Goal: Information Seeking & Learning: Learn about a topic

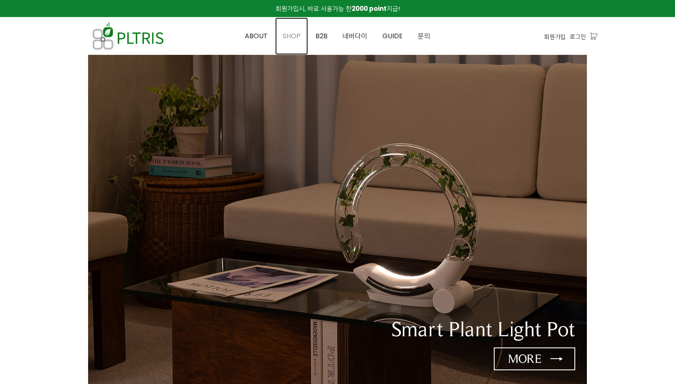
click at [295, 38] on span "SHOP" at bounding box center [291, 36] width 18 height 10
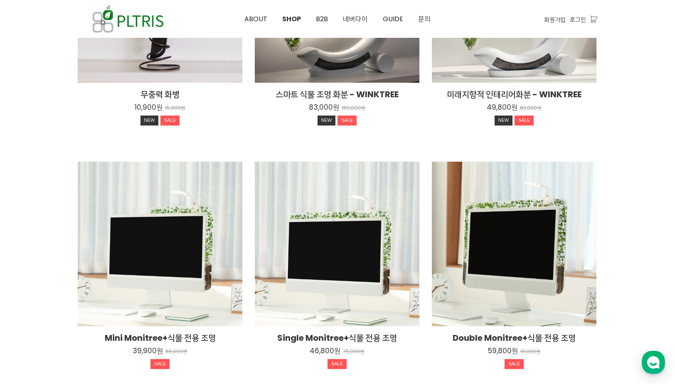
scroll to position [223, 0]
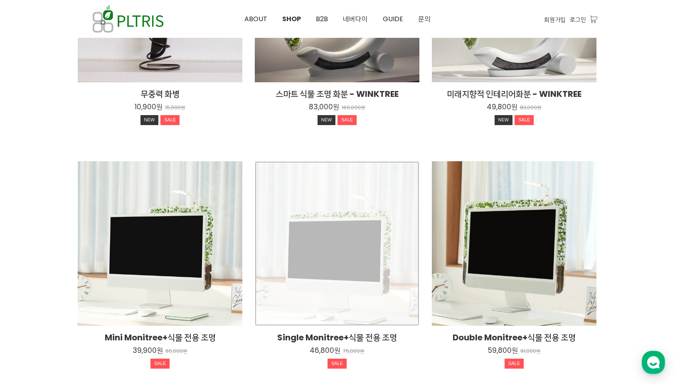
click at [334, 231] on div "Single Monitree+식물 전용 조명 46,800원 75,000원 SALE" at bounding box center [337, 243] width 164 height 164
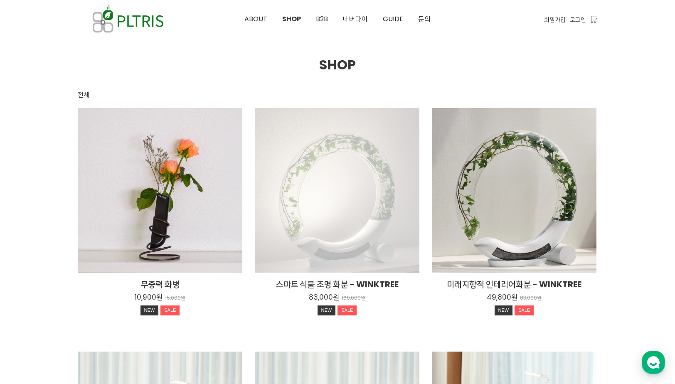
scroll to position [33, 0]
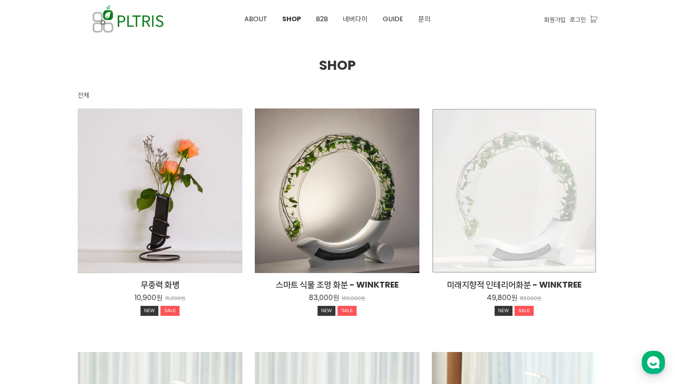
click at [477, 218] on div "미래지향적 인테리어화분 - WINKTREE 49,800원 83,000원 NEW SALE" at bounding box center [514, 190] width 164 height 164
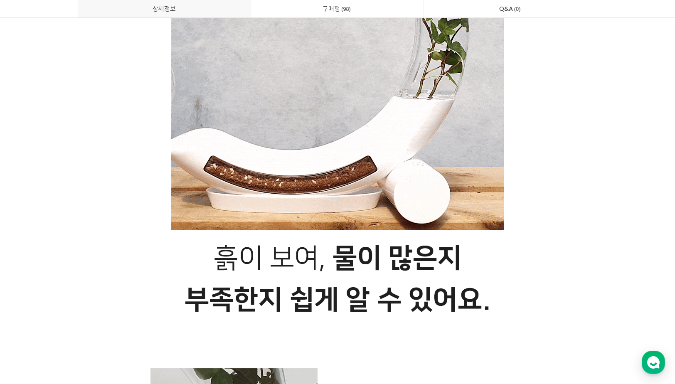
scroll to position [5094, 0]
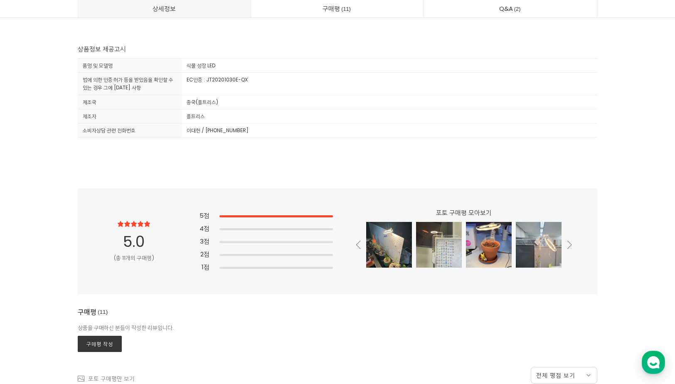
scroll to position [3865, 0]
